Goal: Transaction & Acquisition: Download file/media

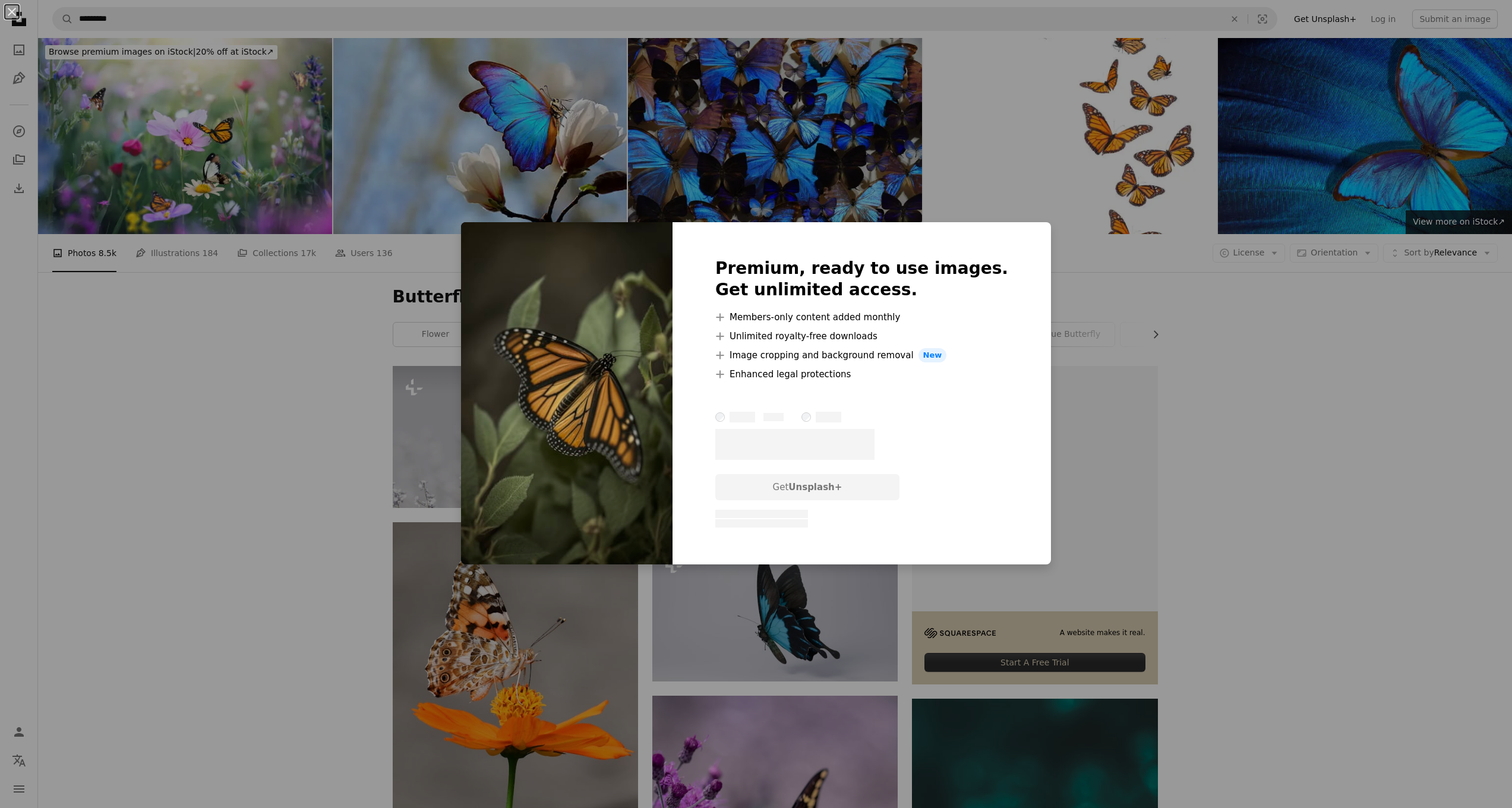
scroll to position [760, 0]
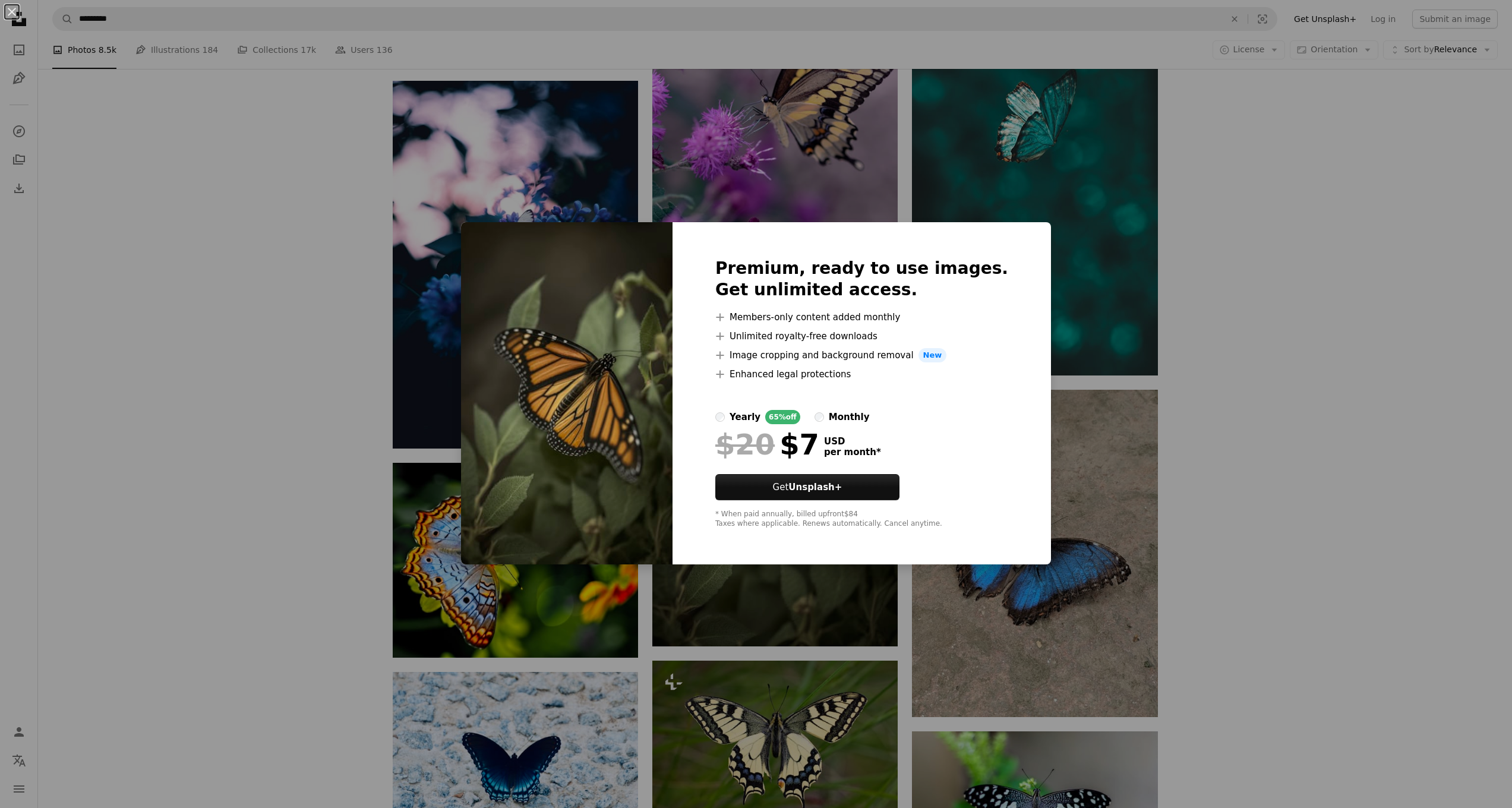
click at [1064, 459] on div "An X shape Premium, ready to use images. Get unlimited access. A plus sign Memb…" at bounding box center [756, 404] width 1512 height 808
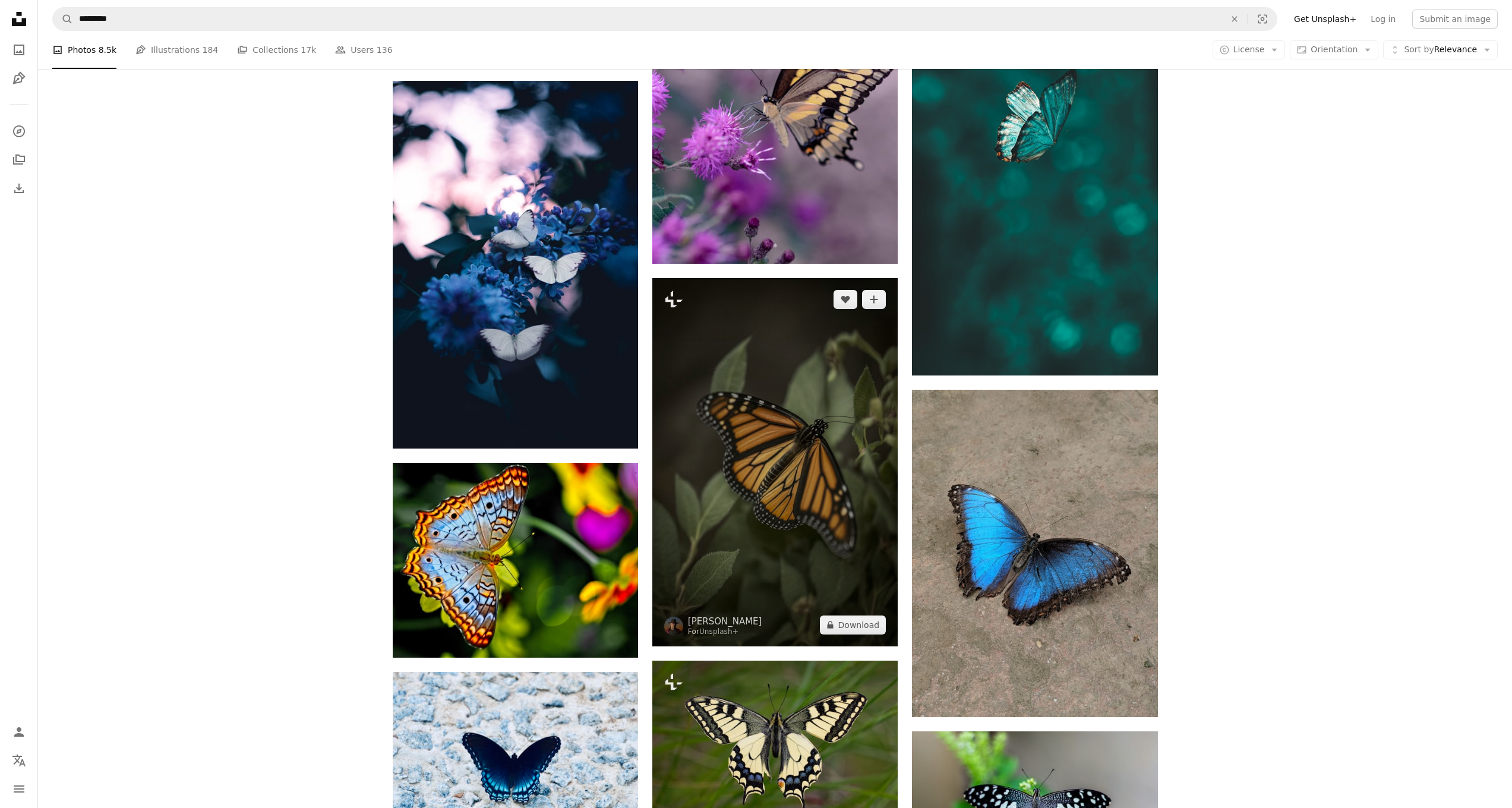
click at [739, 494] on img at bounding box center [775, 462] width 245 height 368
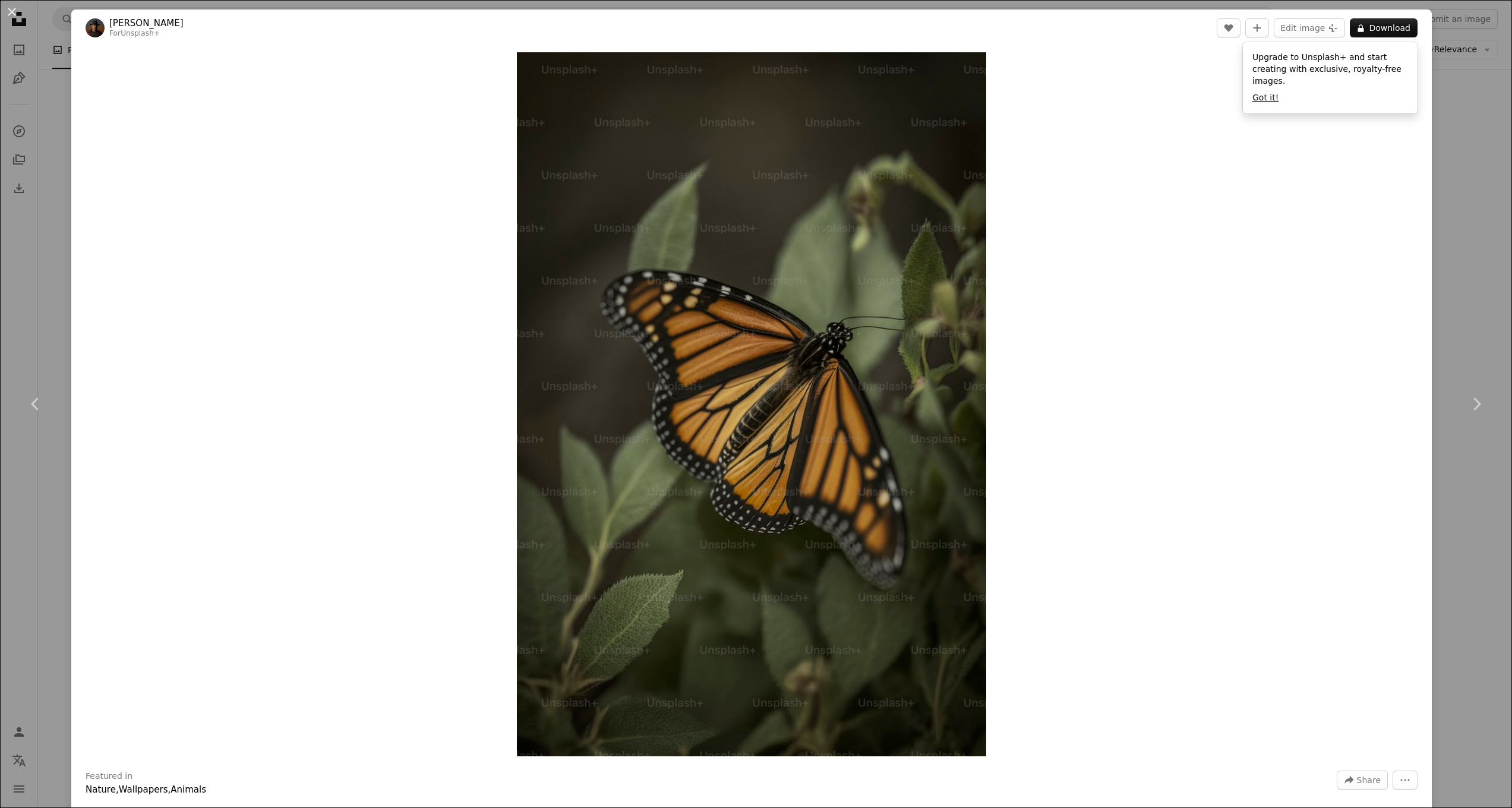
click at [1268, 95] on button "Got it!" at bounding box center [1265, 98] width 26 height 12
click at [1462, 157] on div "An X shape Chevron left Chevron right [PERSON_NAME] For Unsplash+ A heart A plu…" at bounding box center [756, 404] width 1512 height 808
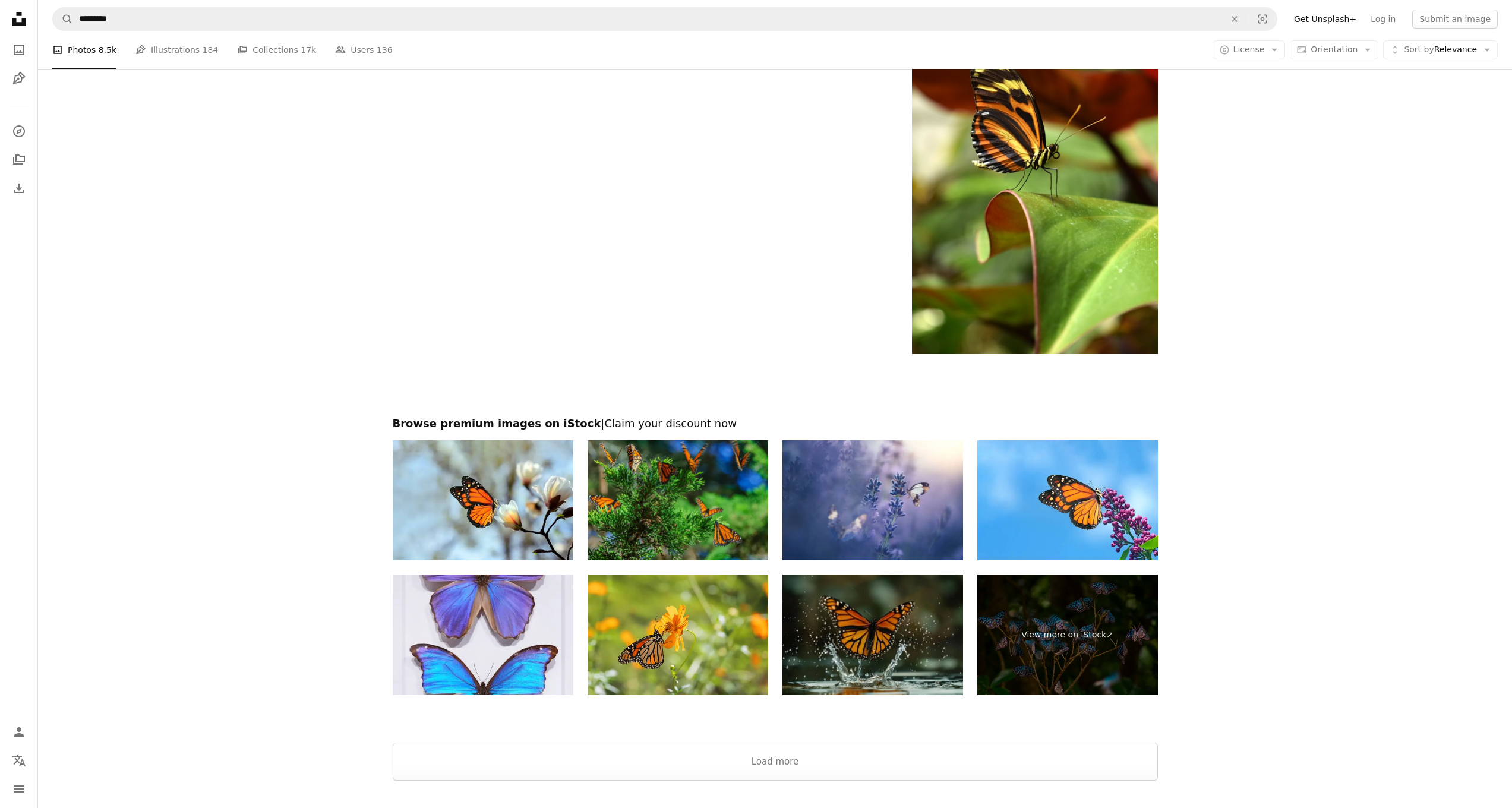
scroll to position [1479, 0]
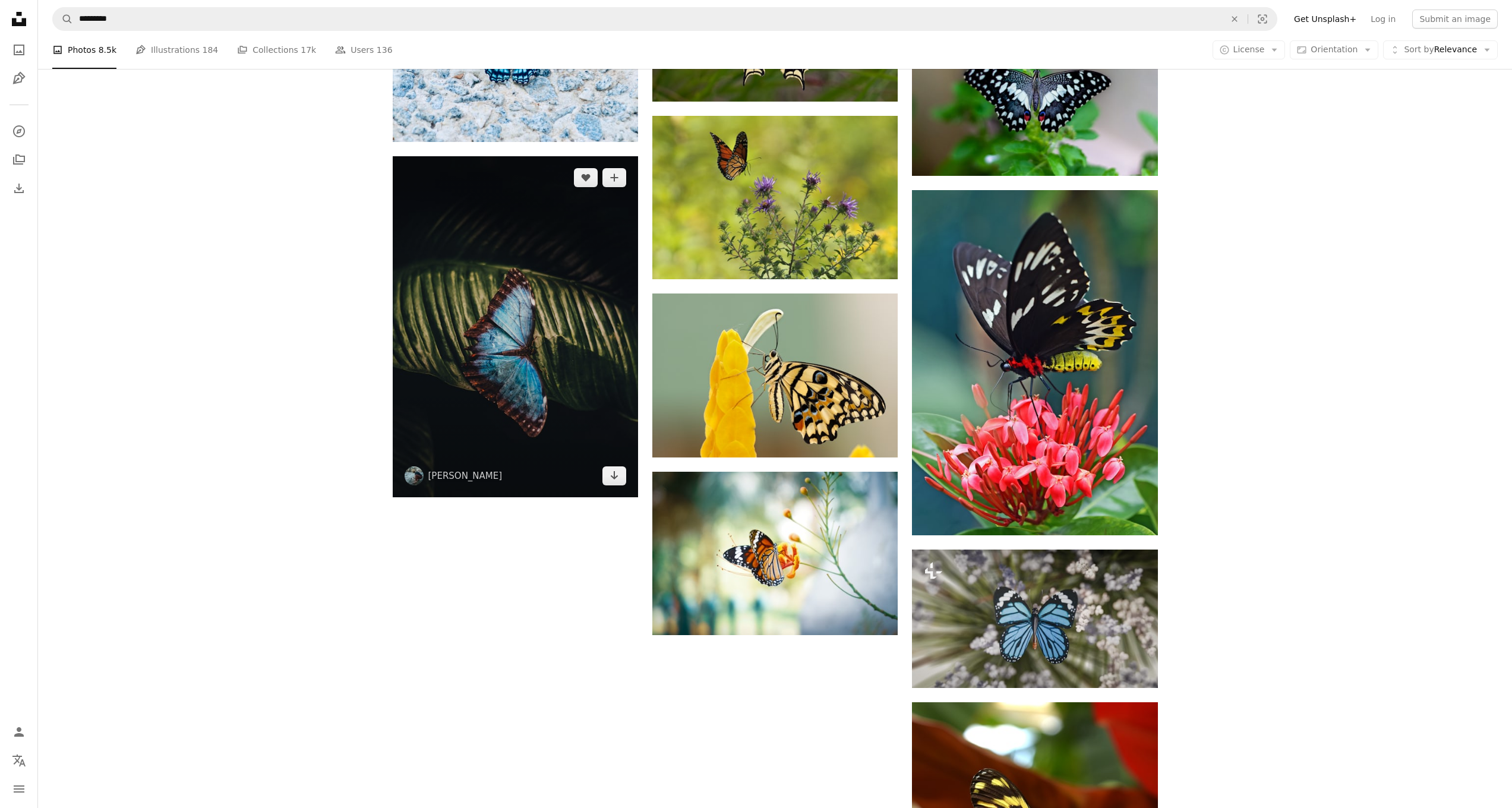
click at [552, 399] on img at bounding box center [515, 327] width 245 height 341
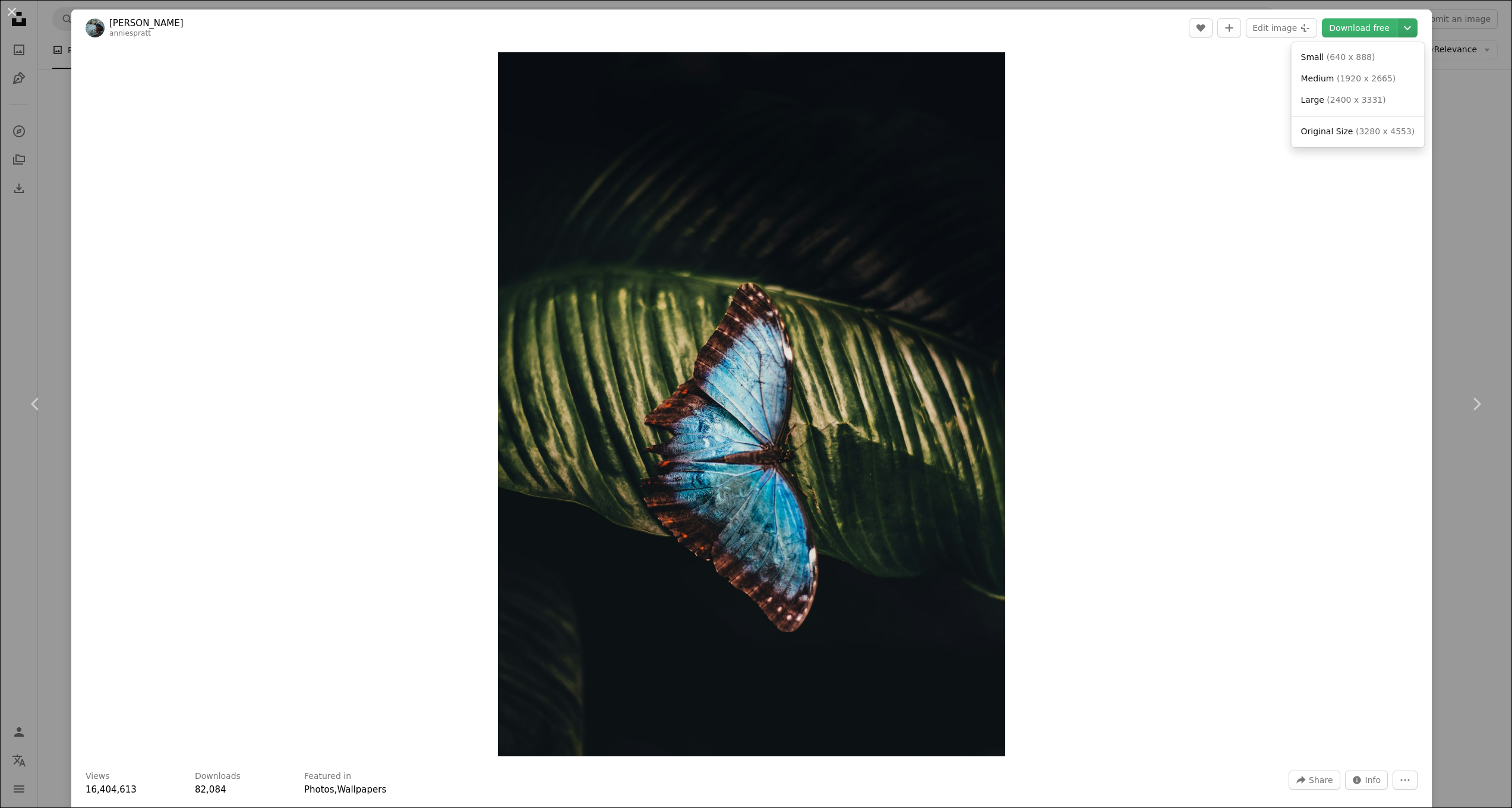
click at [1402, 29] on icon "Chevron down" at bounding box center [1407, 28] width 19 height 14
click at [1351, 95] on span "( 2400 x 3331 )" at bounding box center [1356, 100] width 59 height 9
